Goal: Task Accomplishment & Management: Use online tool/utility

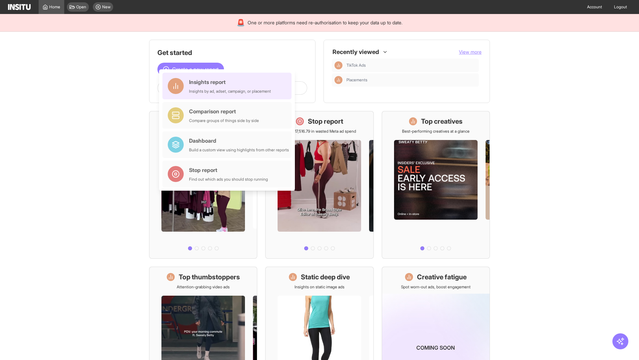
click at [229, 86] on div "Insights report Insights by ad, adset, campaign, or placement" at bounding box center [230, 86] width 82 height 16
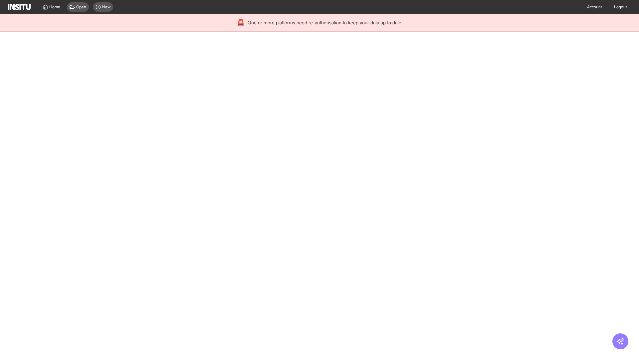
select select "**"
